Goal: Task Accomplishment & Management: Complete application form

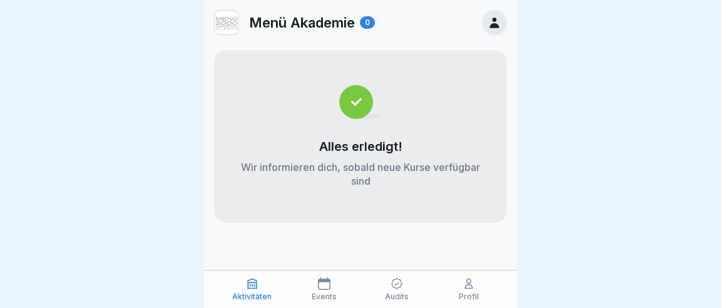
click at [401, 292] on div "Audits" at bounding box center [397, 289] width 66 height 24
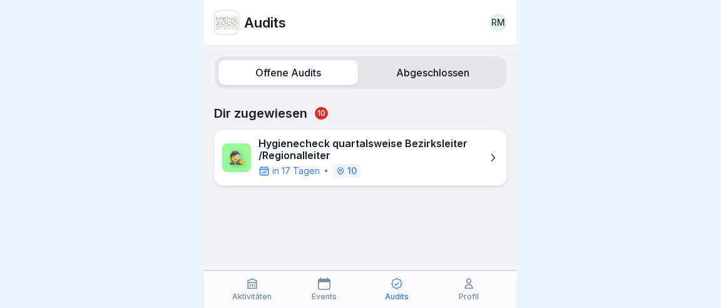
click at [494, 151] on icon at bounding box center [492, 157] width 13 height 13
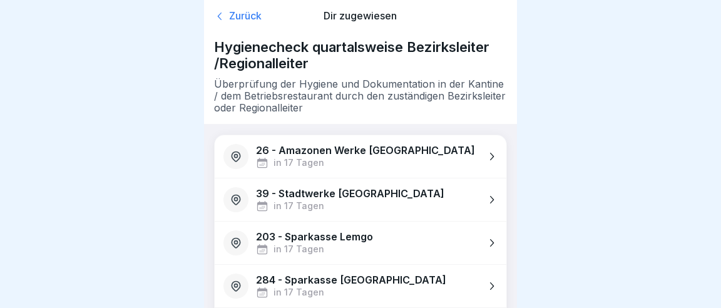
click at [494, 193] on icon at bounding box center [491, 199] width 13 height 13
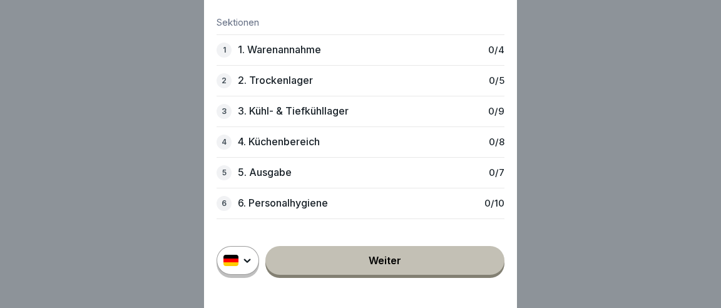
click at [387, 262] on link "Weiter" at bounding box center [384, 260] width 239 height 29
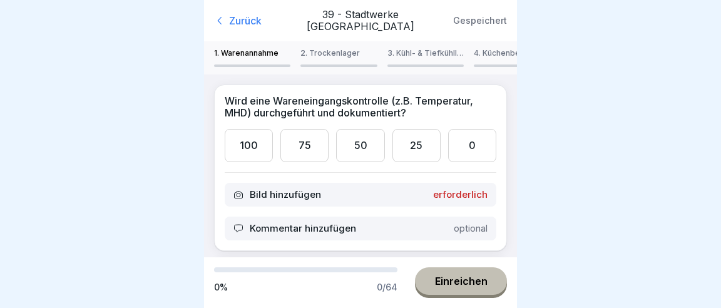
click at [247, 129] on div "100" at bounding box center [249, 145] width 48 height 33
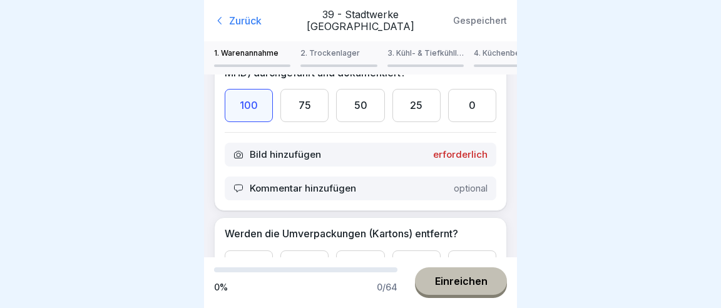
scroll to position [58, 0]
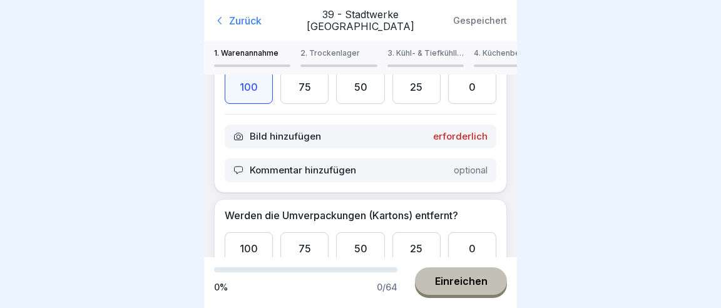
click at [249, 232] on div "100" at bounding box center [249, 248] width 48 height 33
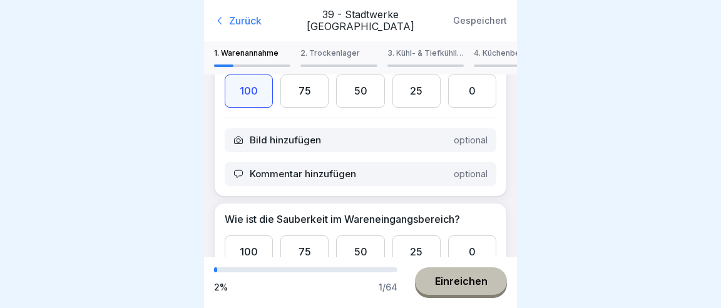
scroll to position [234, 0]
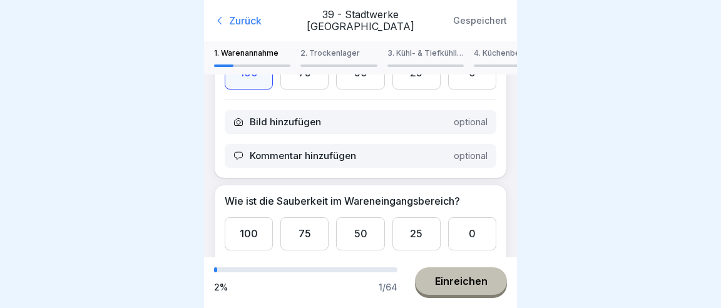
click at [239, 217] on div "100" at bounding box center [249, 233] width 48 height 33
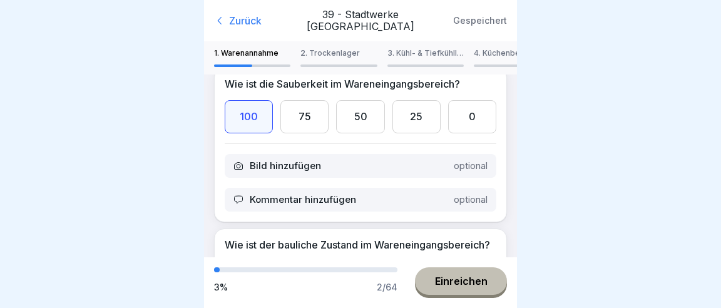
scroll to position [354, 0]
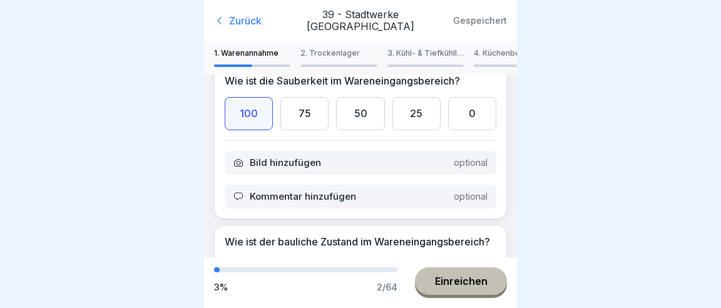
click at [233, 258] on div "100" at bounding box center [249, 274] width 48 height 33
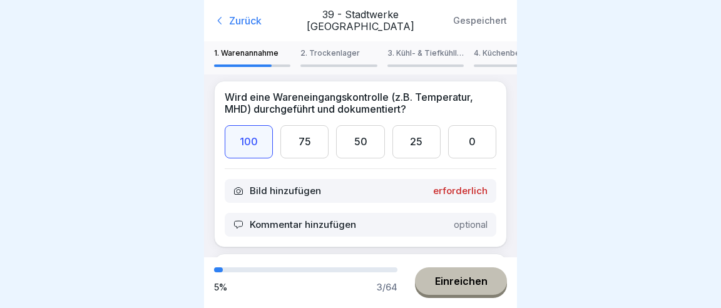
scroll to position [0, 0]
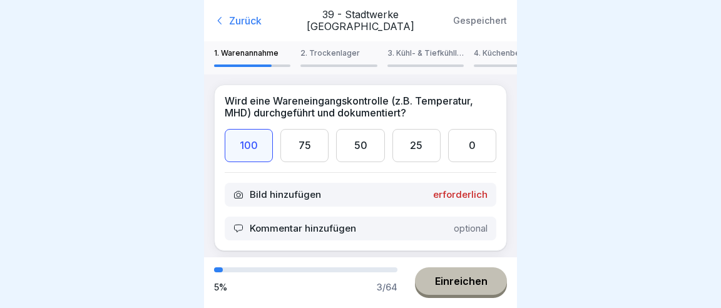
click at [233, 190] on icon at bounding box center [238, 195] width 10 height 10
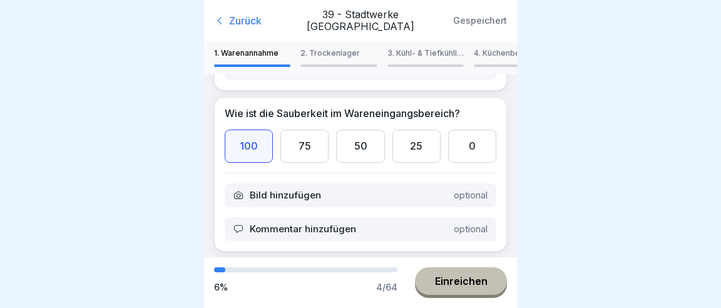
scroll to position [387, 0]
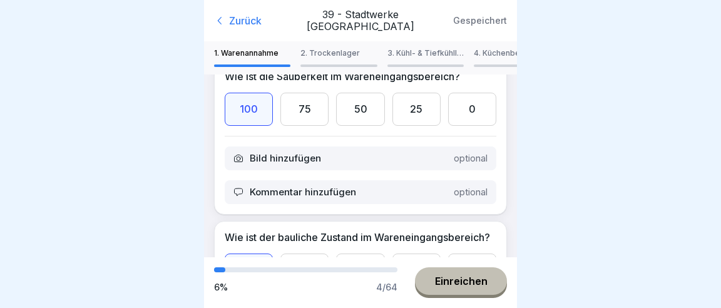
click at [473, 286] on div "Einreichen" at bounding box center [461, 280] width 53 height 11
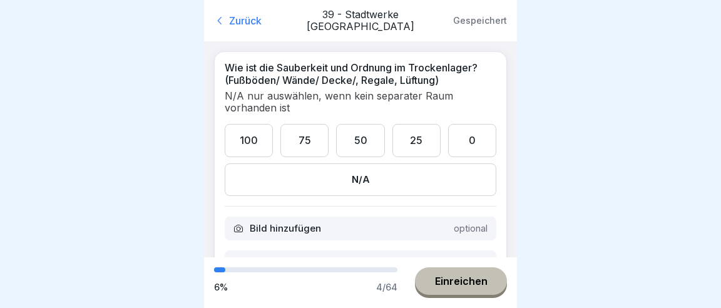
click at [457, 286] on div "Einreichen" at bounding box center [461, 280] width 53 height 11
click at [310, 124] on div "75" at bounding box center [304, 140] width 48 height 33
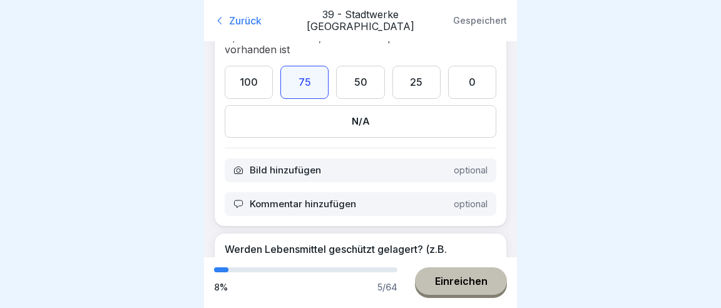
scroll to position [117, 0]
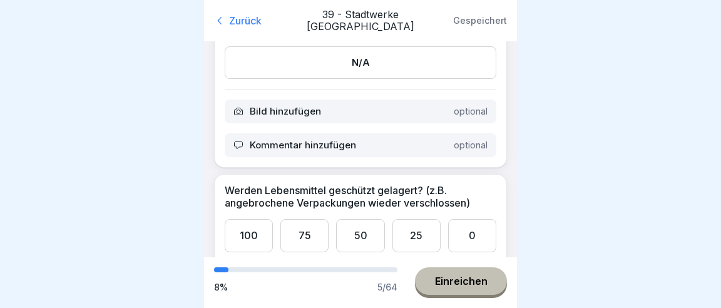
click at [240, 219] on div "100" at bounding box center [249, 235] width 48 height 33
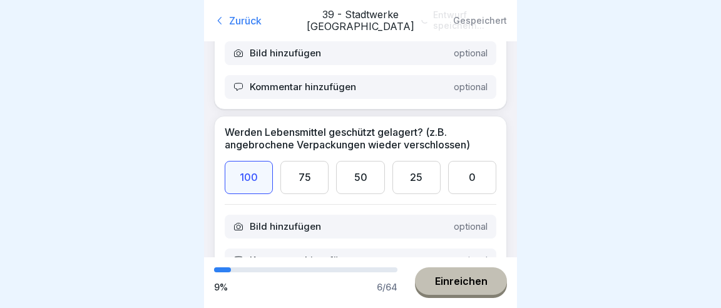
scroll to position [234, 0]
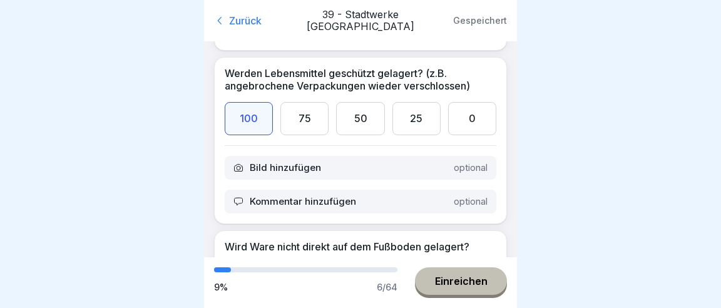
click at [248, 263] on div "100" at bounding box center [249, 279] width 48 height 33
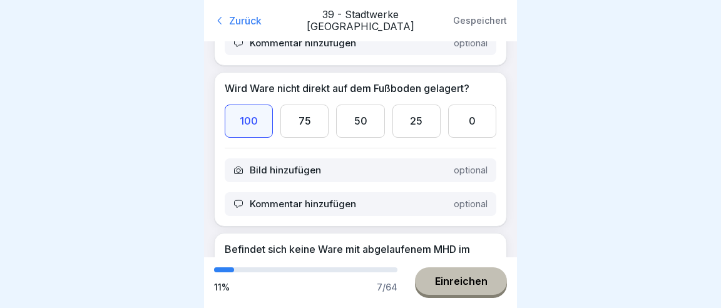
scroll to position [410, 0]
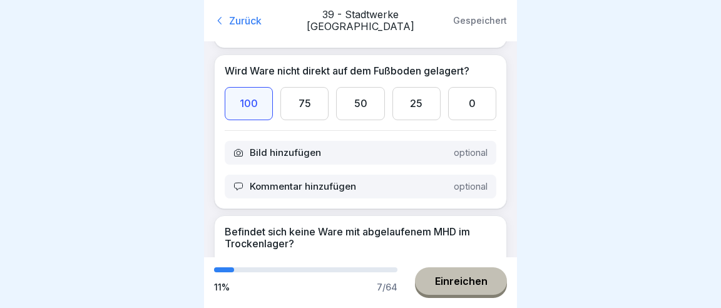
click at [247, 260] on div "100" at bounding box center [249, 276] width 48 height 33
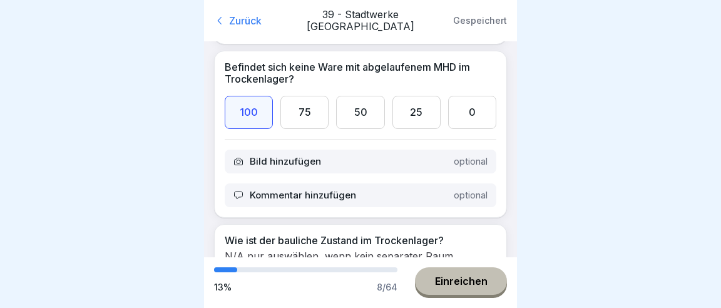
scroll to position [586, 0]
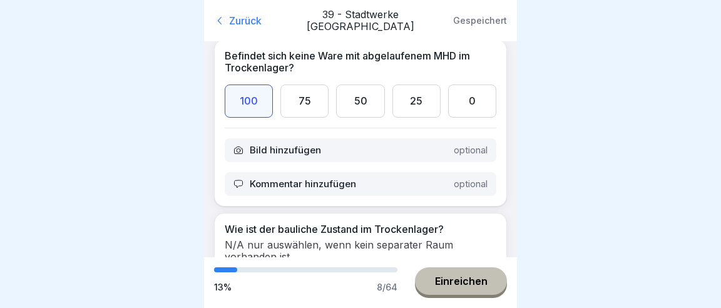
click at [298, 273] on div "75" at bounding box center [304, 289] width 48 height 33
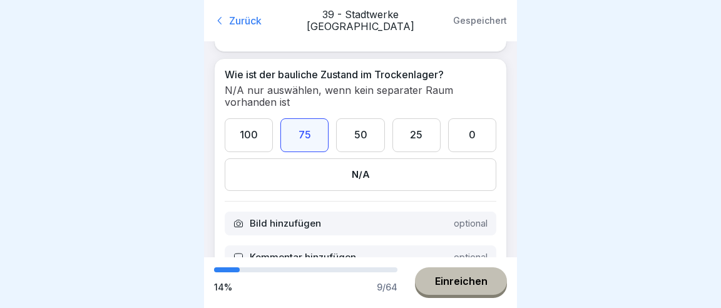
scroll to position [761, 0]
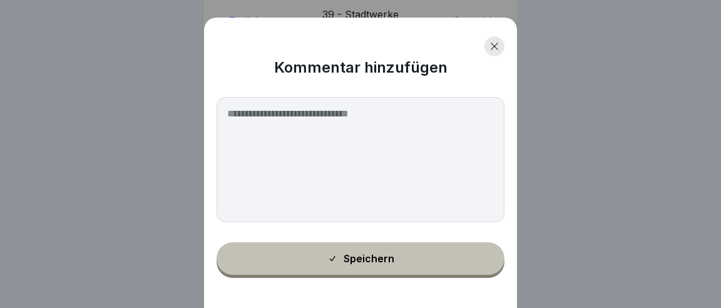
type textarea "*"
type textarea "**********"
click at [365, 256] on div "Speichern" at bounding box center [360, 258] width 67 height 11
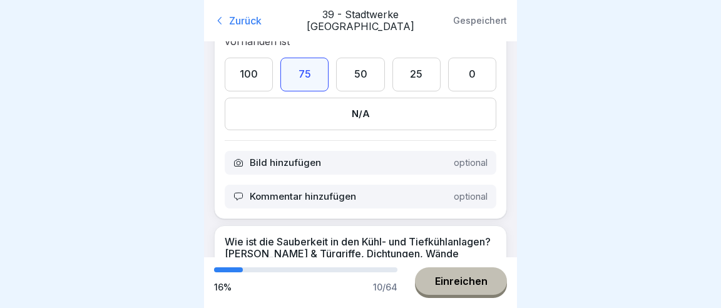
scroll to position [820, 0]
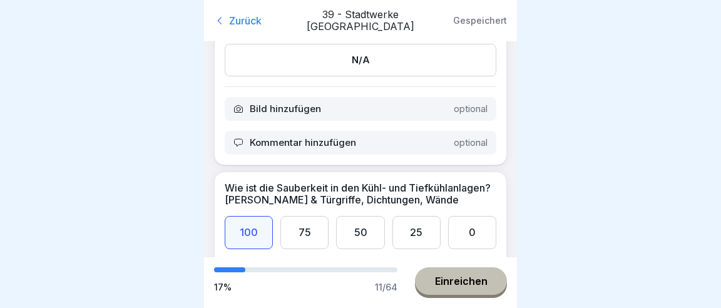
scroll to position [879, 0]
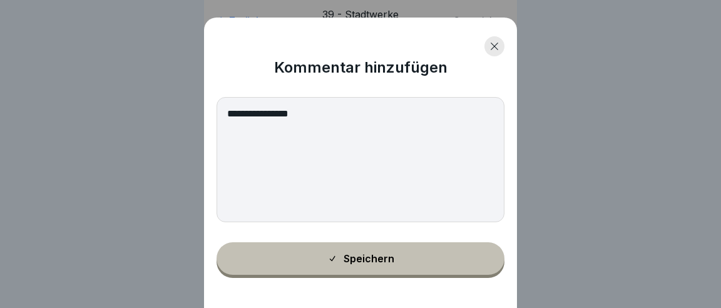
type textarea "**********"
click at [357, 257] on div "Speichern" at bounding box center [360, 258] width 67 height 11
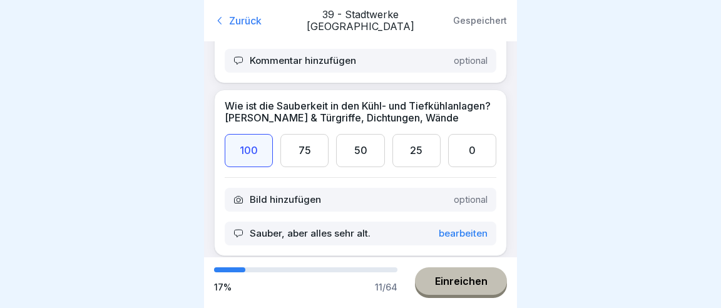
scroll to position [996, 0]
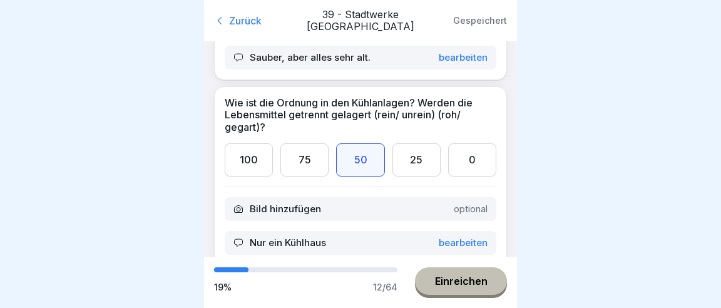
scroll to position [1172, 0]
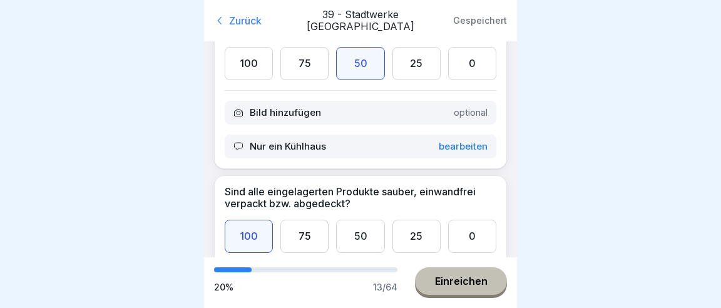
scroll to position [1230, 0]
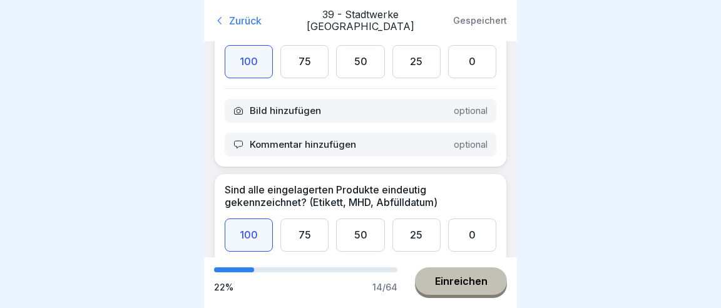
scroll to position [1406, 0]
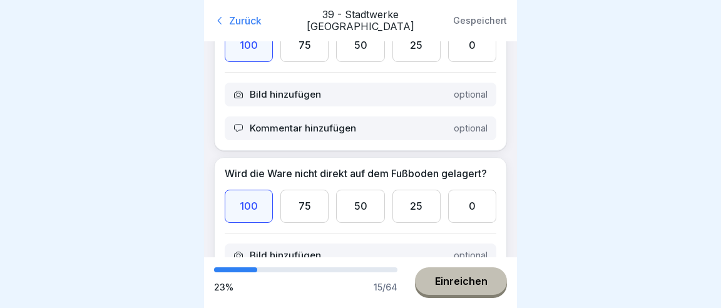
scroll to position [1582, 0]
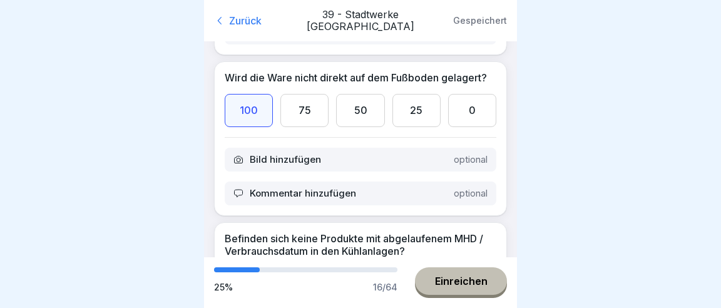
scroll to position [1699, 0]
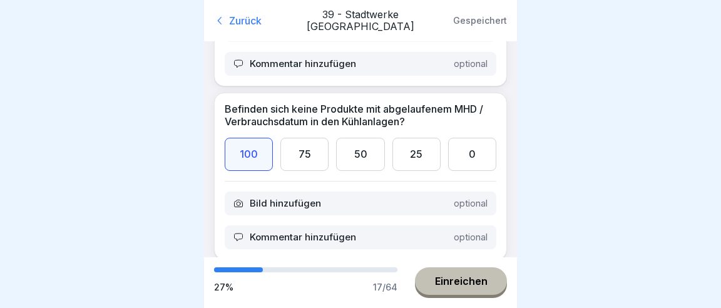
scroll to position [1816, 0]
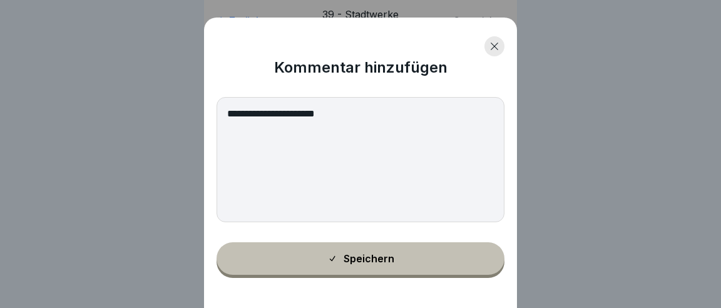
click at [247, 116] on textarea "**********" at bounding box center [361, 159] width 288 height 125
click at [248, 105] on textarea "**********" at bounding box center [361, 159] width 288 height 125
type textarea "**********"
click at [354, 259] on div "Speichern" at bounding box center [360, 258] width 67 height 11
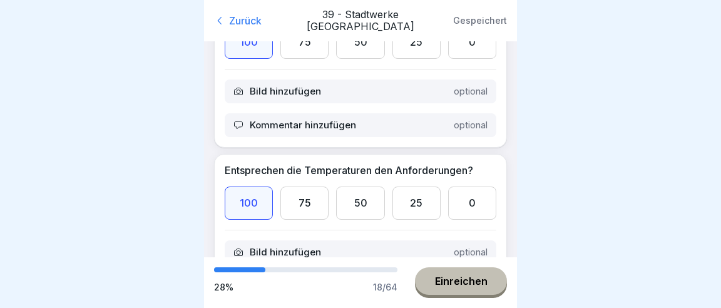
scroll to position [1933, 0]
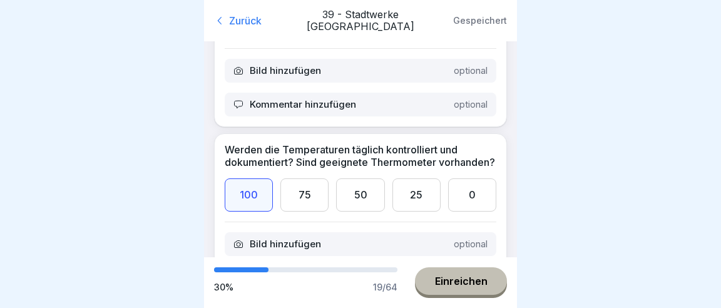
scroll to position [2109, 0]
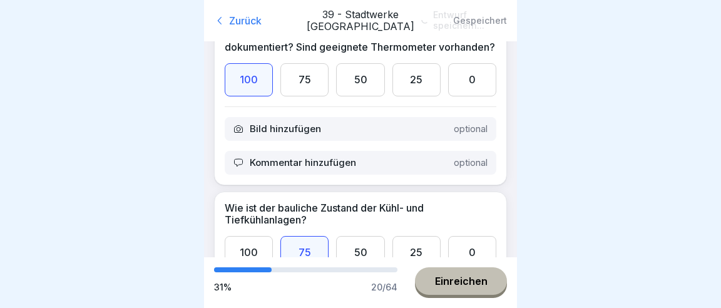
scroll to position [2226, 0]
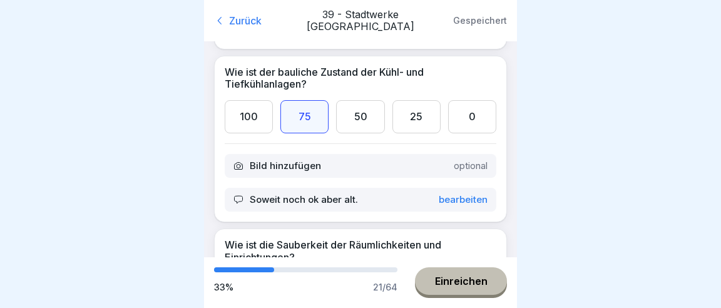
scroll to position [2402, 0]
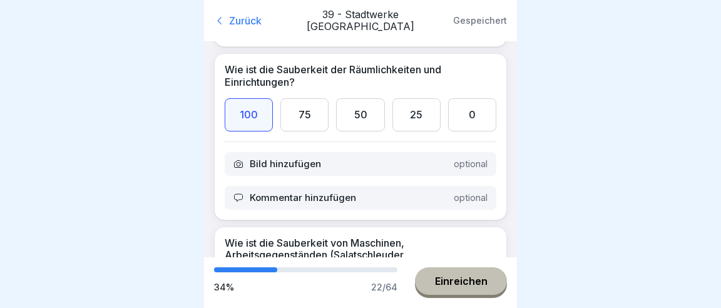
scroll to position [2577, 0]
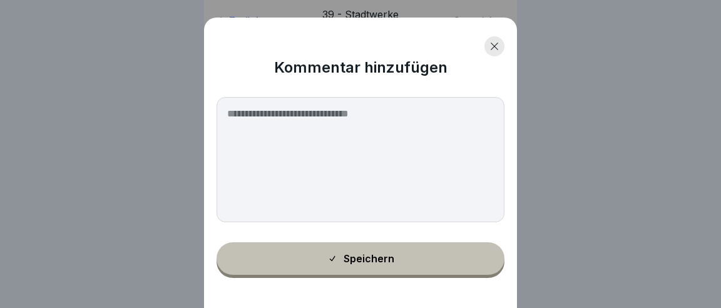
click at [489, 56] on div at bounding box center [494, 46] width 20 height 20
click at [489, 58] on div "Kommentar hinzufügen Speichern" at bounding box center [360, 154] width 721 height 308
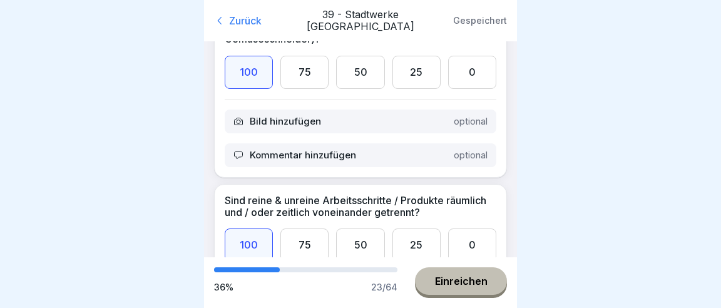
scroll to position [2753, 0]
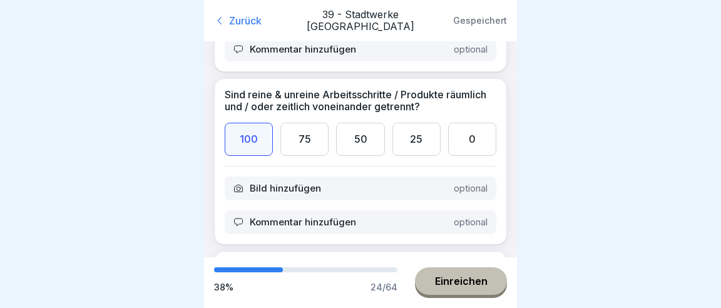
scroll to position [2870, 0]
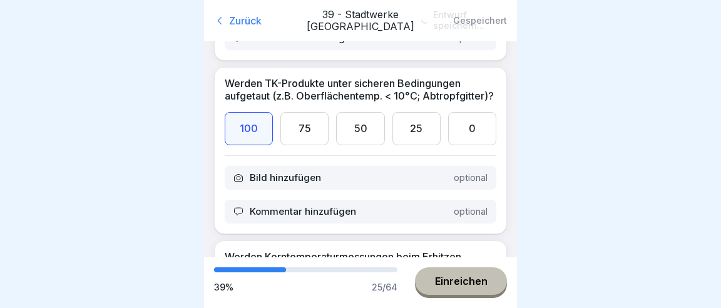
scroll to position [3046, 0]
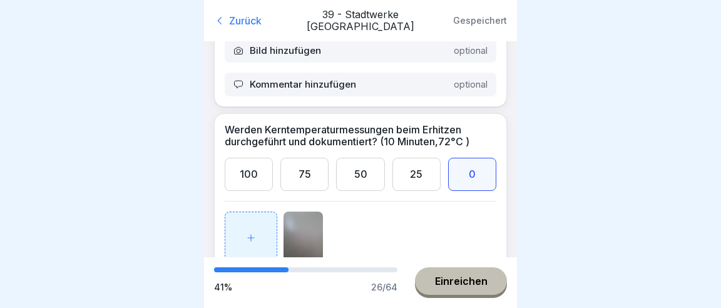
scroll to position [3222, 0]
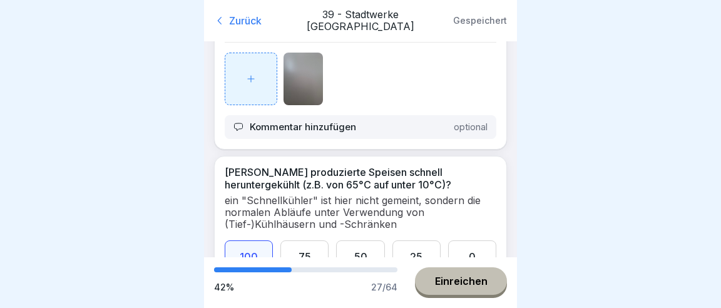
scroll to position [3339, 0]
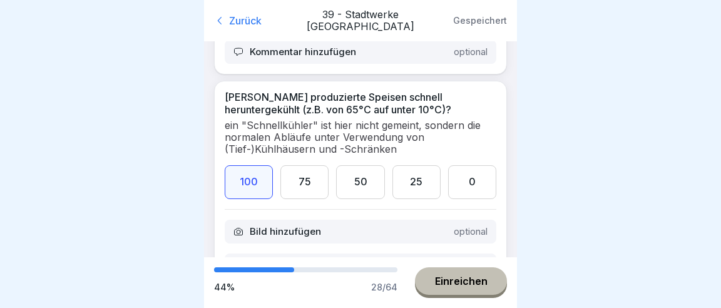
scroll to position [3456, 0]
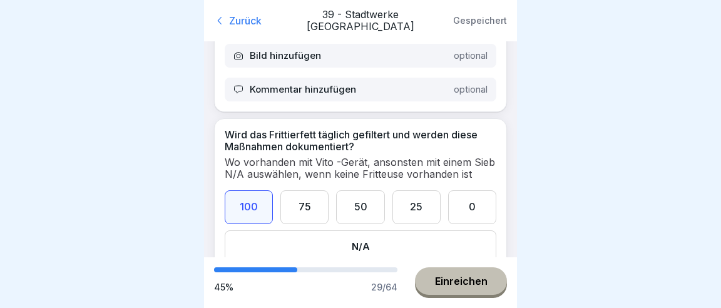
scroll to position [3632, 0]
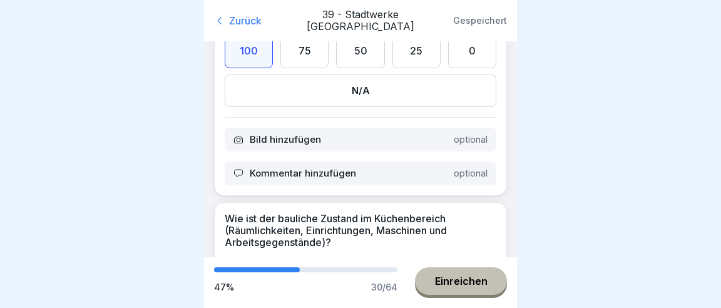
scroll to position [3749, 0]
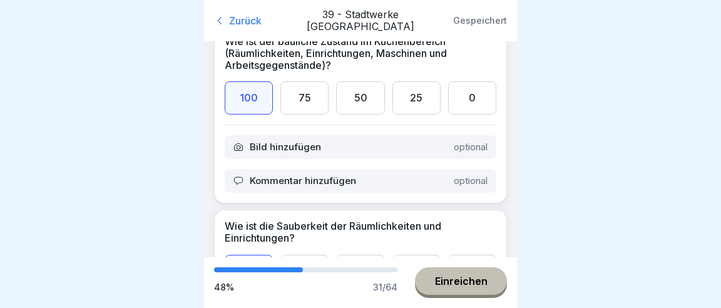
scroll to position [3925, 0]
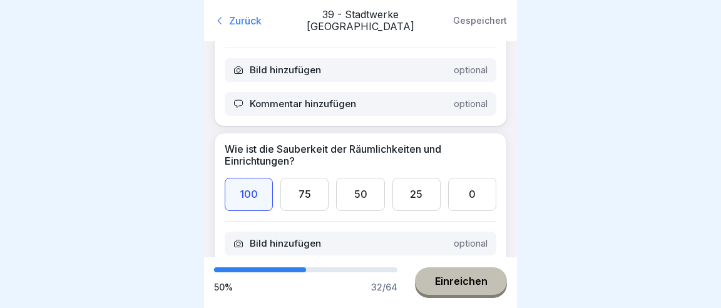
scroll to position [4042, 0]
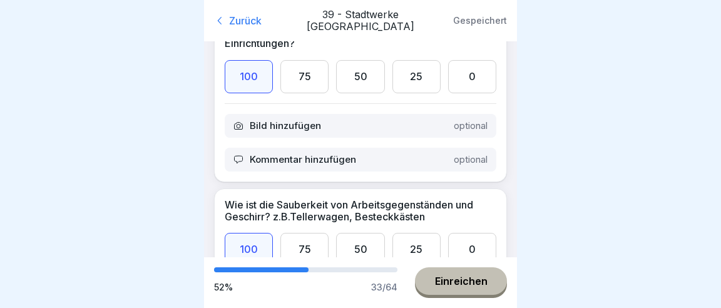
scroll to position [4218, 0]
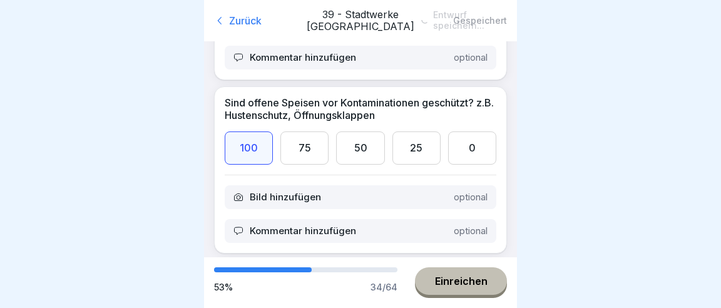
scroll to position [4394, 0]
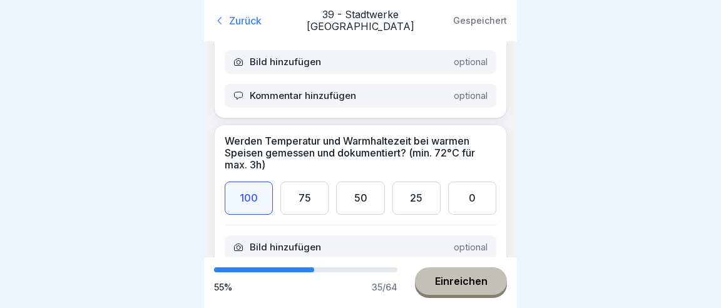
scroll to position [4569, 0]
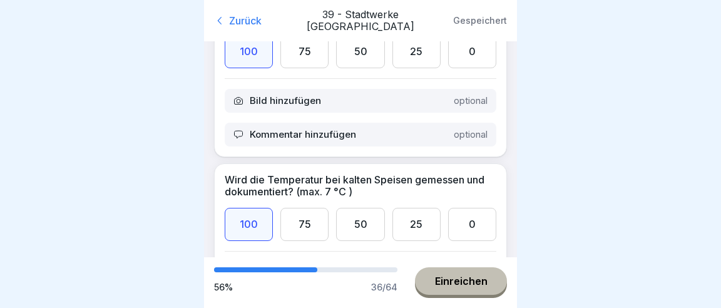
scroll to position [4687, 0]
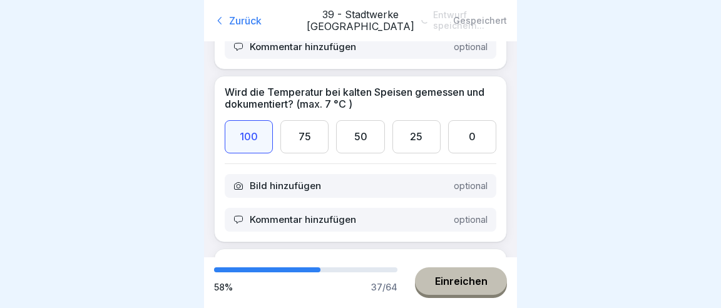
scroll to position [4804, 0]
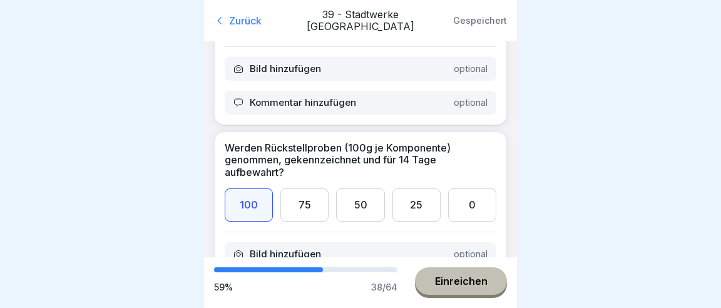
scroll to position [4921, 0]
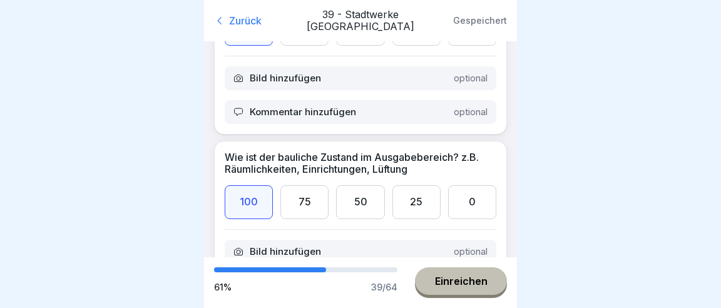
scroll to position [5097, 0]
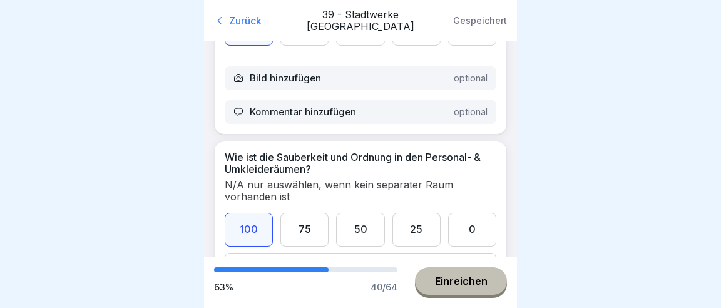
scroll to position [5214, 0]
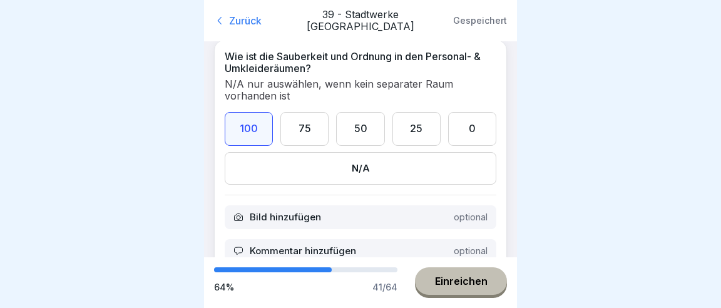
scroll to position [5331, 0]
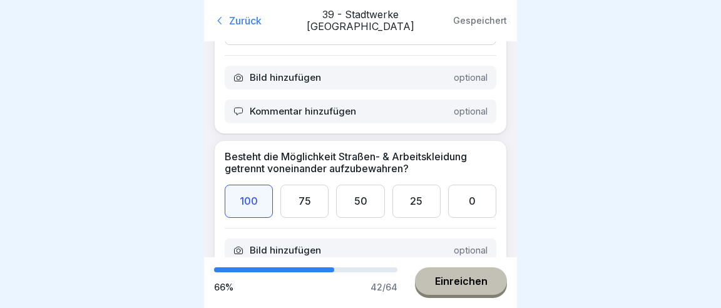
scroll to position [5507, 0]
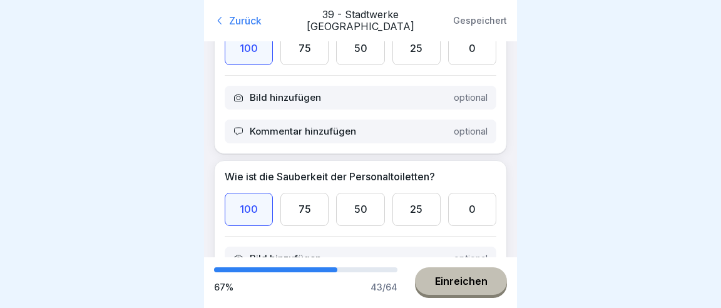
scroll to position [5624, 0]
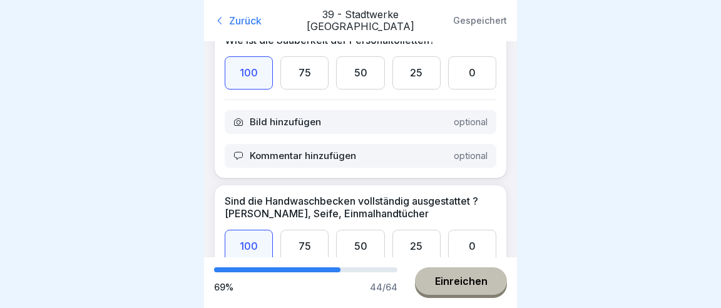
scroll to position [5741, 0]
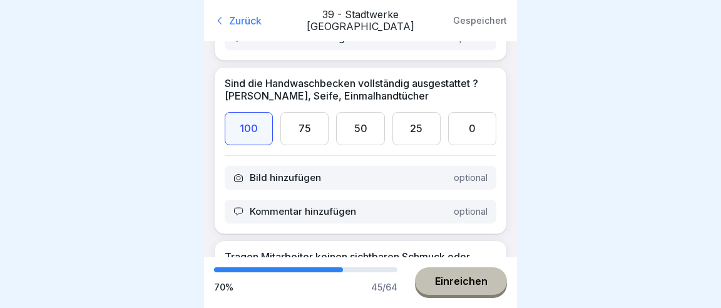
scroll to position [5916, 0]
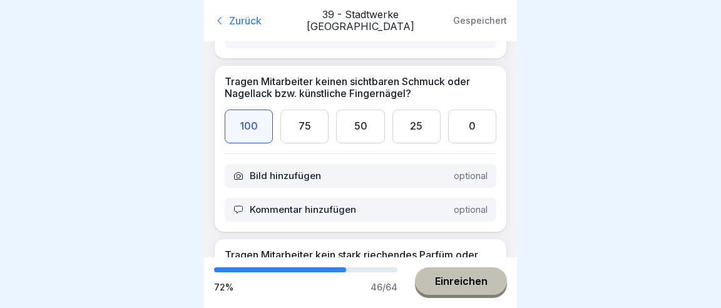
scroll to position [6092, 0]
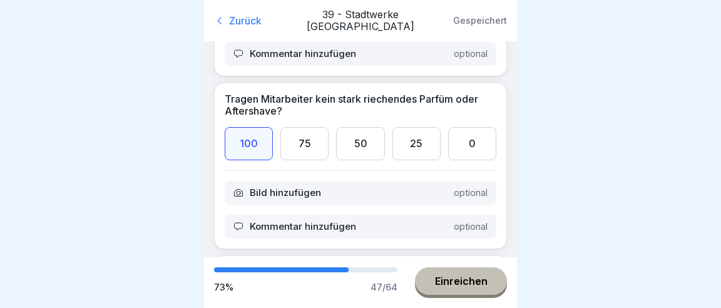
scroll to position [6209, 0]
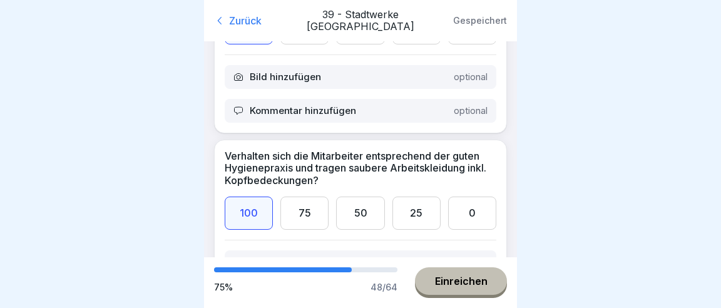
scroll to position [6326, 0]
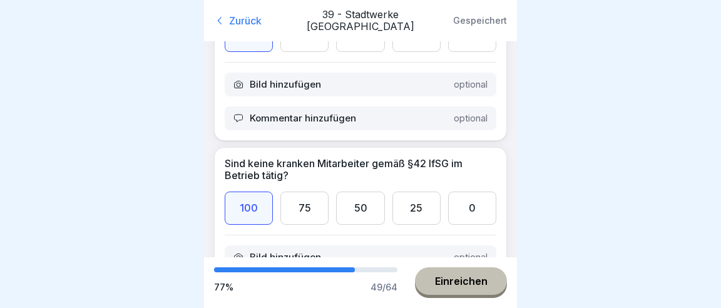
scroll to position [6502, 0]
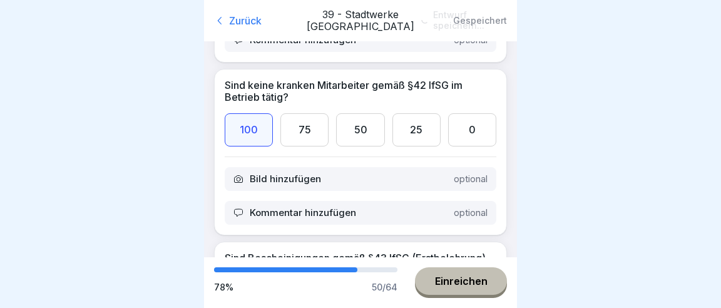
scroll to position [6619, 0]
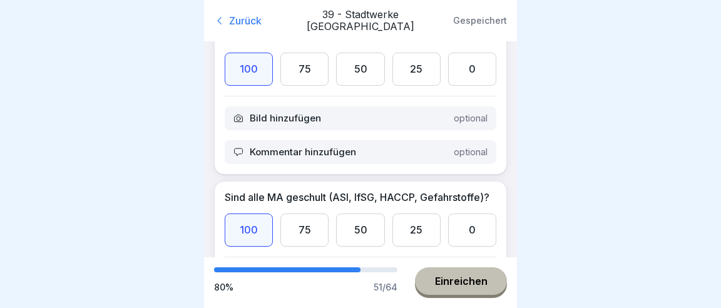
scroll to position [6854, 0]
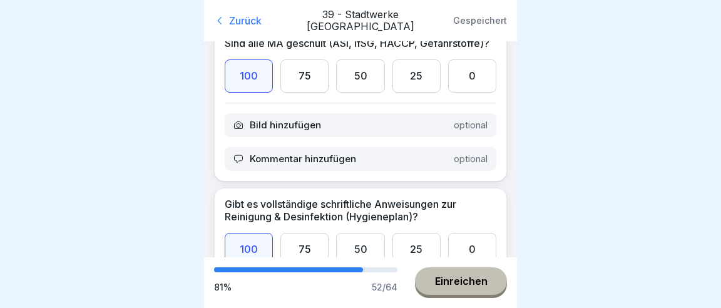
scroll to position [6971, 0]
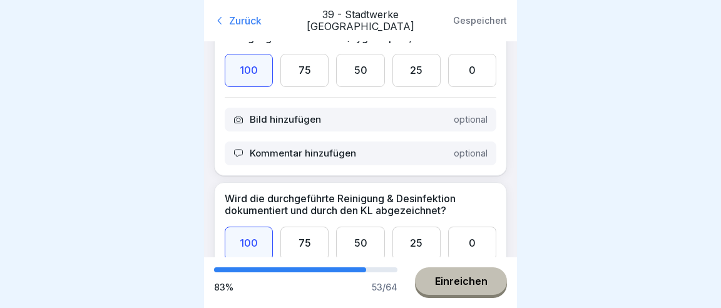
scroll to position [7147, 0]
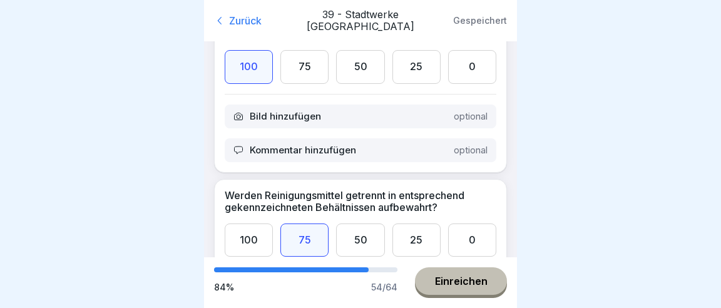
scroll to position [7323, 0]
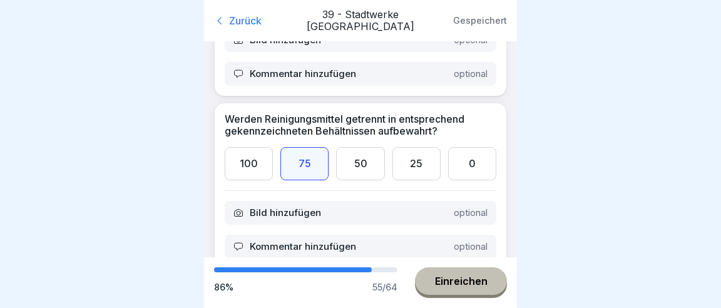
scroll to position [7440, 0]
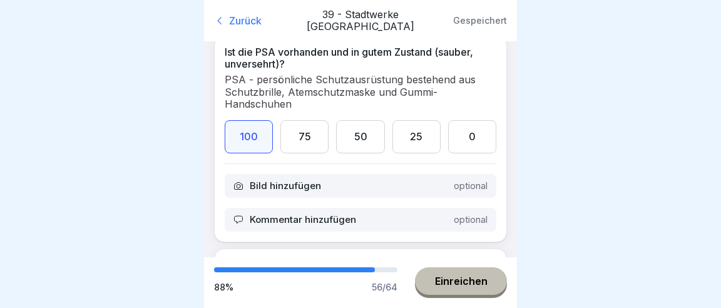
scroll to position [7674, 0]
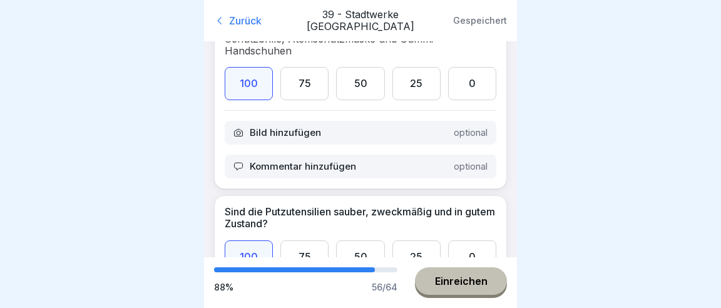
drag, startPoint x: 246, startPoint y: 168, endPoint x: 264, endPoint y: 168, distance: 18.2
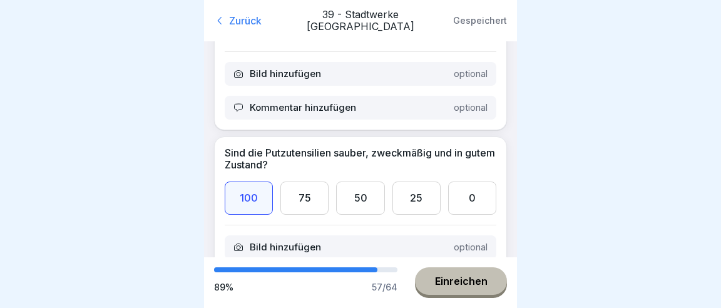
scroll to position [7791, 0]
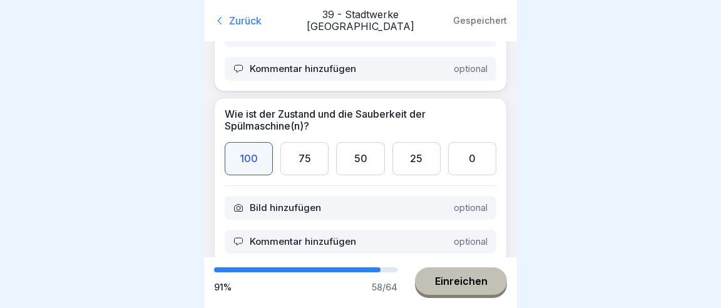
scroll to position [7967, 0]
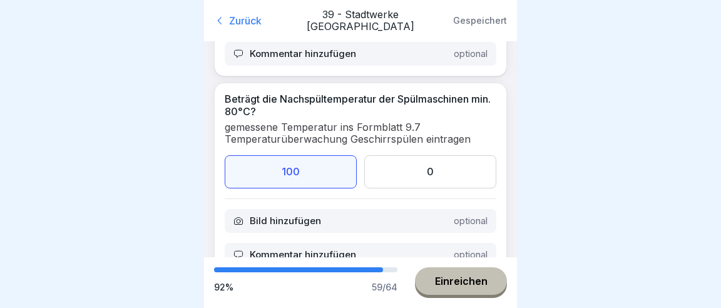
scroll to position [8143, 0]
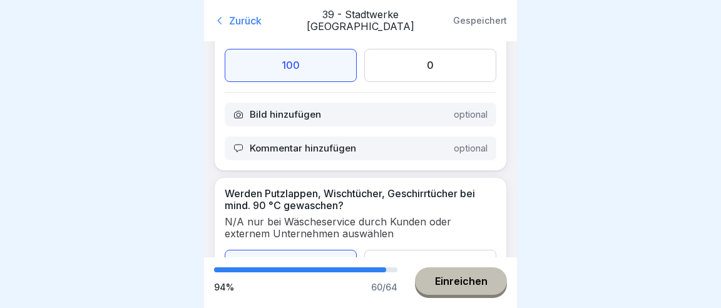
scroll to position [8260, 0]
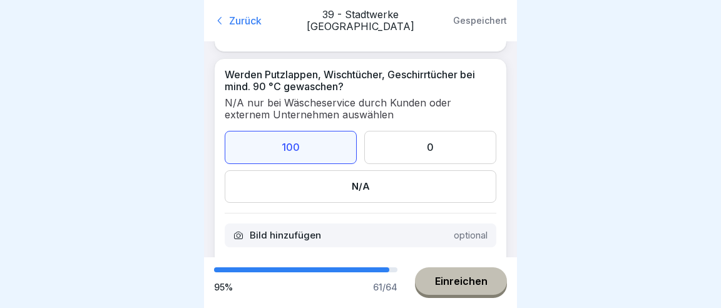
scroll to position [8377, 0]
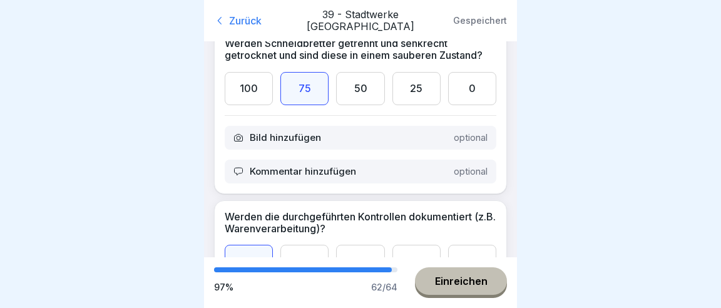
scroll to position [8611, 0]
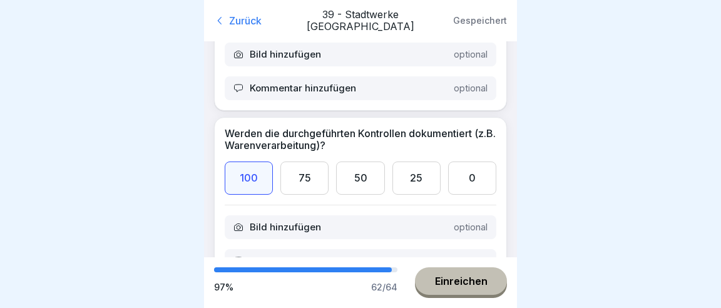
scroll to position [8729, 0]
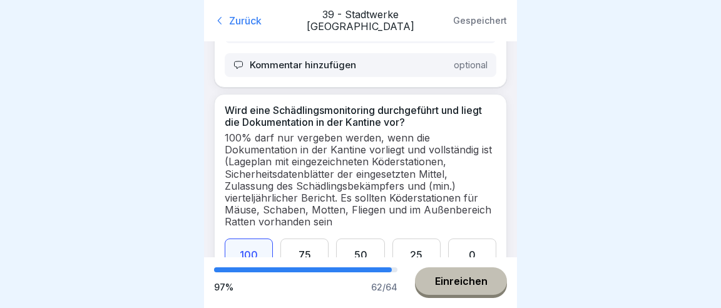
scroll to position [9080, 0]
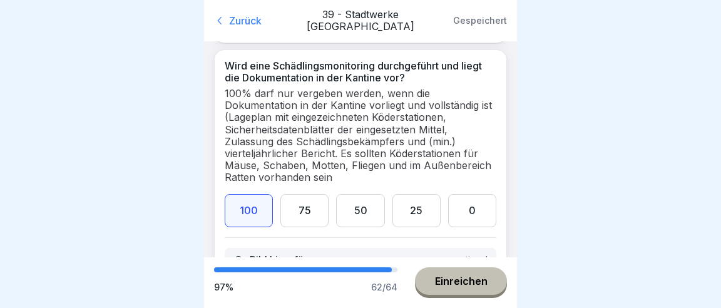
scroll to position [9135, 0]
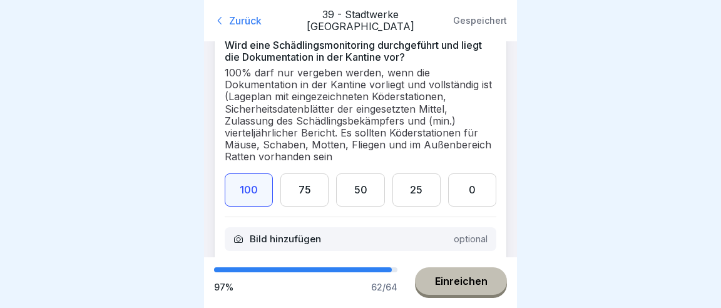
click at [448, 284] on div "Einreichen" at bounding box center [461, 280] width 53 height 11
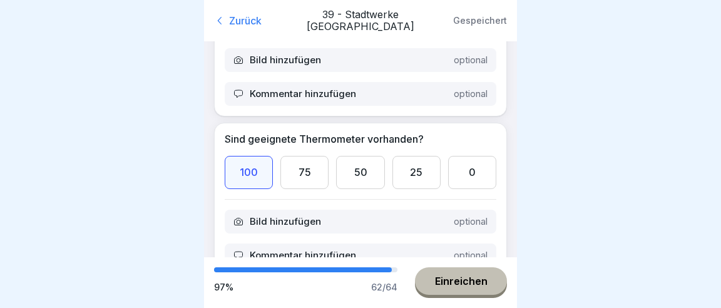
scroll to position [8900, 0]
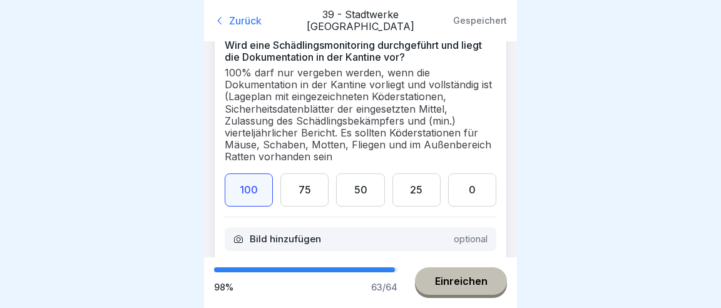
scroll to position [9168, 0]
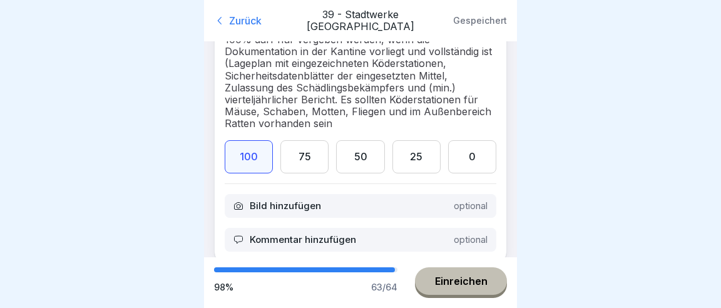
click at [468, 287] on div "Einreichen" at bounding box center [461, 280] width 53 height 11
click at [486, 281] on button "Einreichen" at bounding box center [461, 281] width 92 height 28
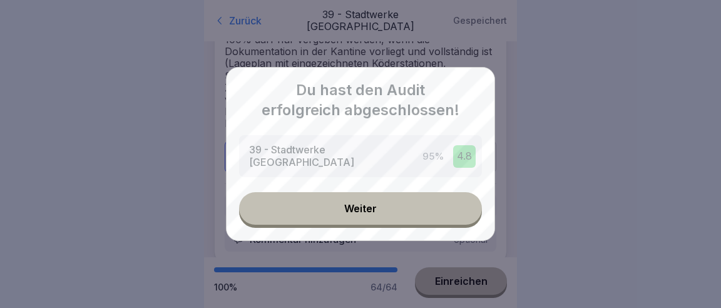
click at [348, 205] on button "Weiter" at bounding box center [360, 208] width 243 height 33
